Goal: Navigation & Orientation: Find specific page/section

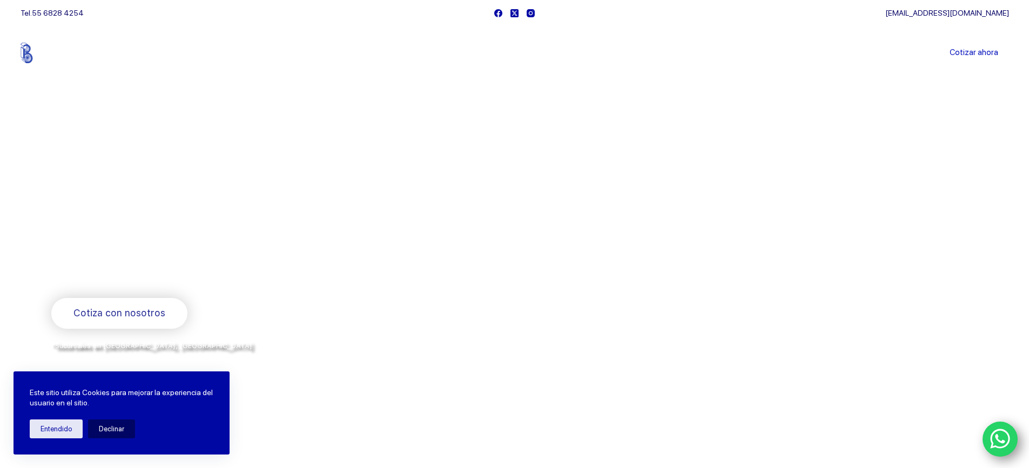
click at [503, 53] on link "Sucursales" at bounding box center [494, 53] width 67 height 0
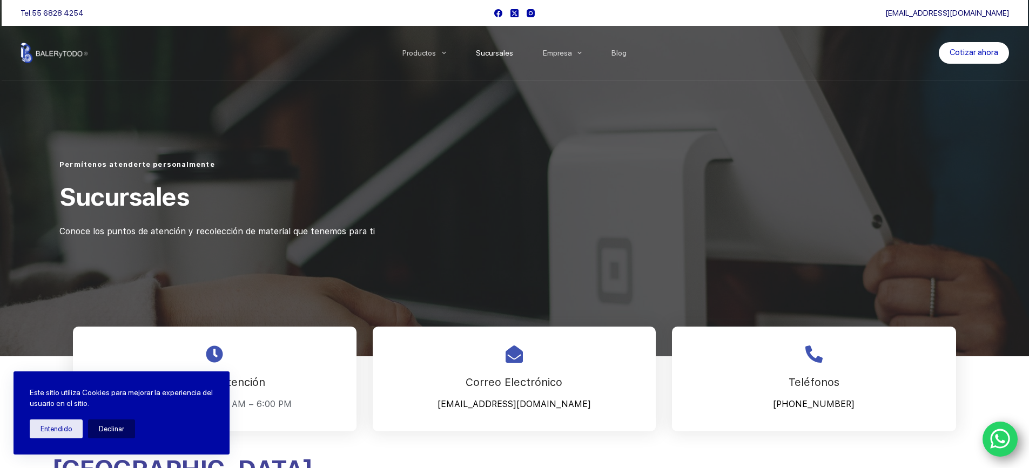
click at [658, 183] on div at bounding box center [781, 181] width 377 height 54
click at [55, 432] on button "Entendido" at bounding box center [56, 429] width 53 height 19
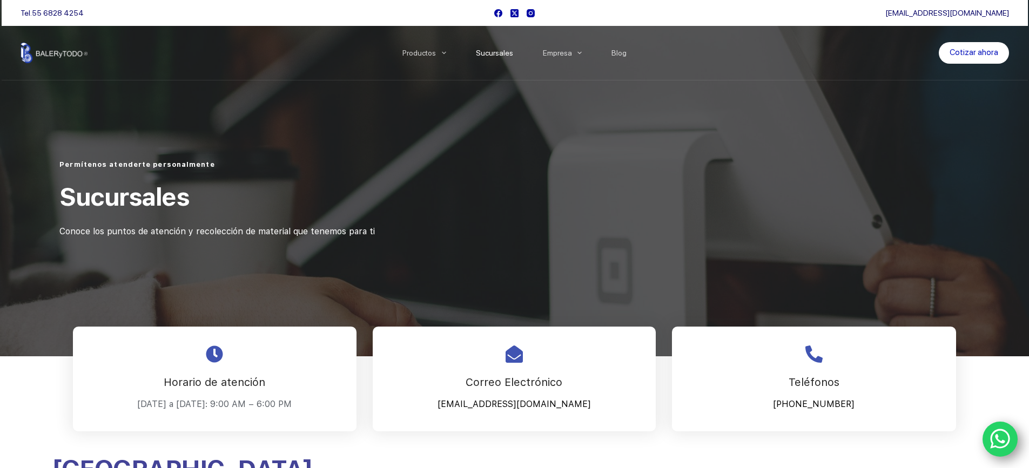
click at [520, 107] on div at bounding box center [514, 178] width 1029 height 357
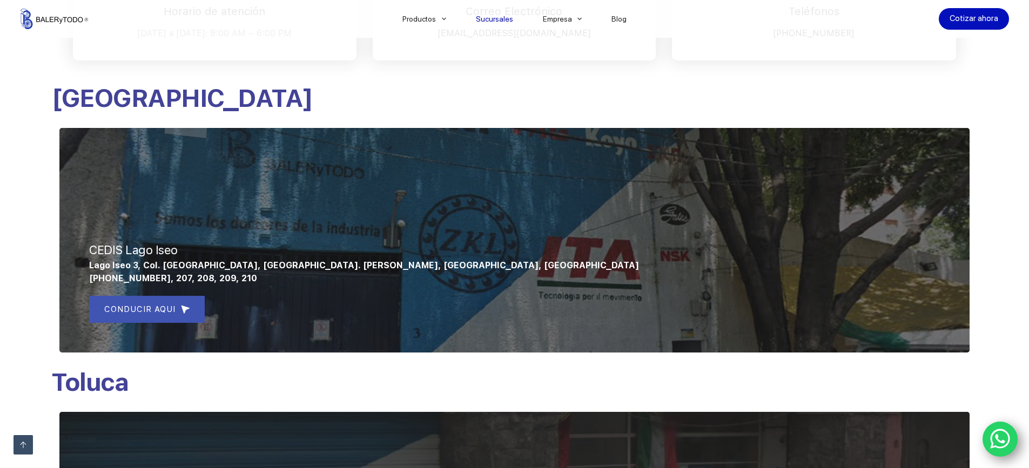
scroll to position [378, 0]
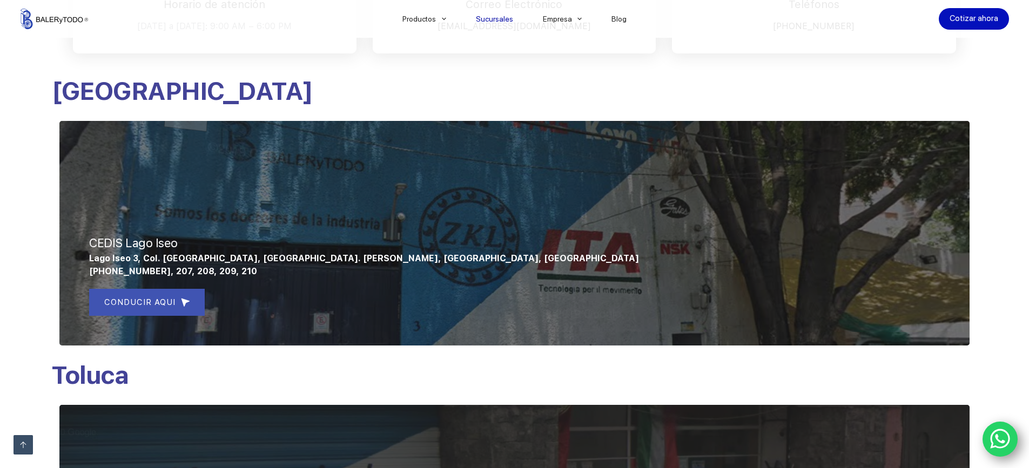
click at [543, 280] on div at bounding box center [514, 233] width 910 height 225
click at [361, 88] on p "[GEOGRAPHIC_DATA]" at bounding box center [514, 91] width 927 height 32
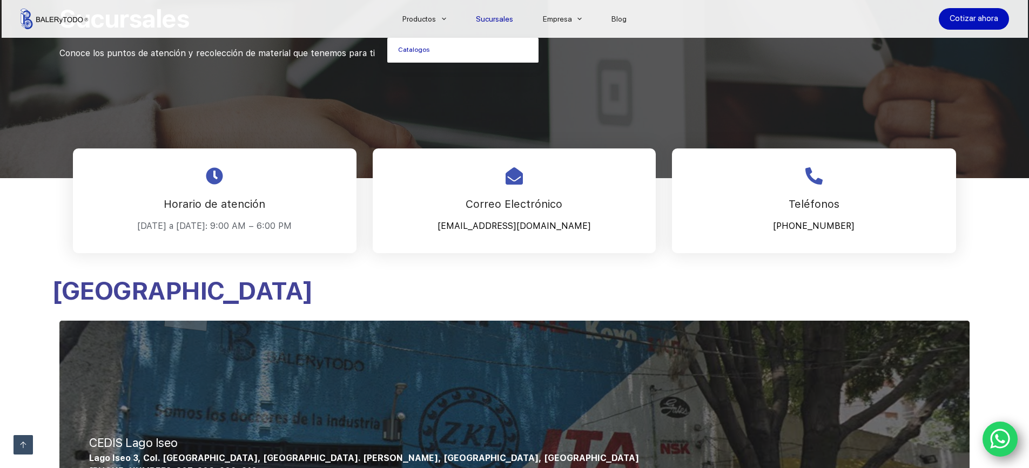
scroll to position [0, 0]
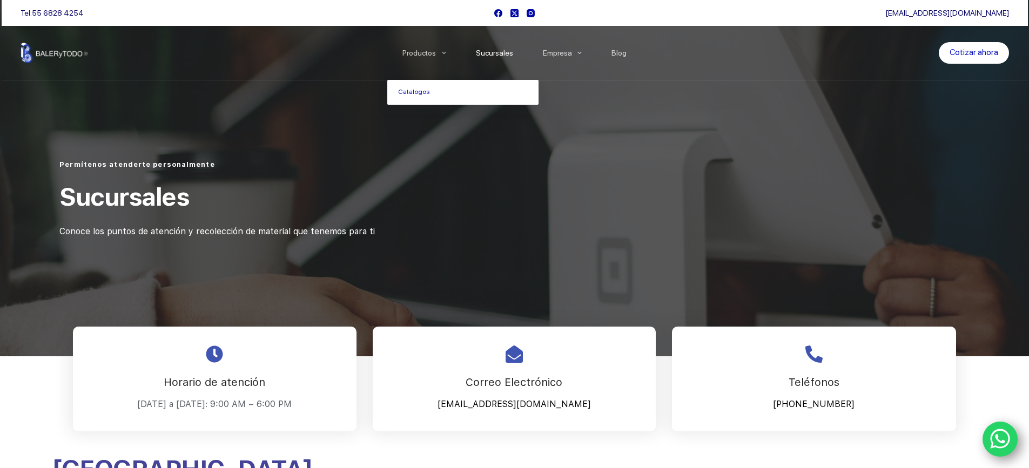
click at [578, 189] on div "Permítenos atenderte personalmente Sucursales Conoce los puntos de atención y r…" at bounding box center [318, 199] width 534 height 97
